Goal: Task Accomplishment & Management: Complete application form

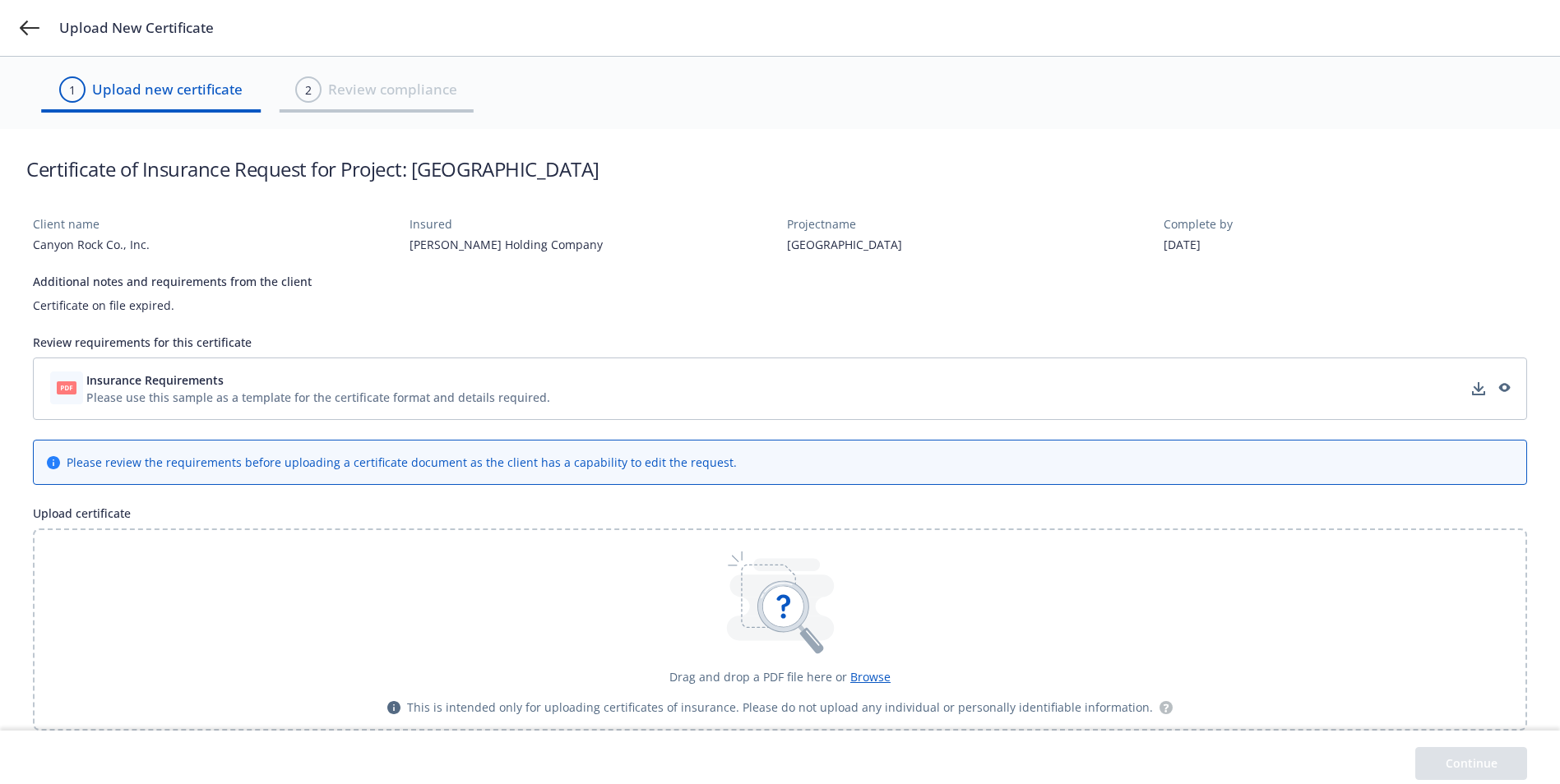
click at [110, 379] on span "Insurance Requirements" at bounding box center [154, 380] width 138 height 17
